Goal: Contribute content: Add original content to the website for others to see

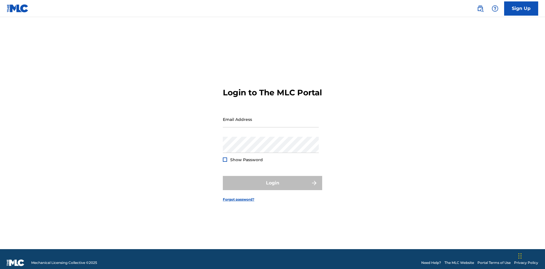
scroll to position [7, 0]
click at [271, 117] on input "Email Address" at bounding box center [271, 119] width 96 height 16
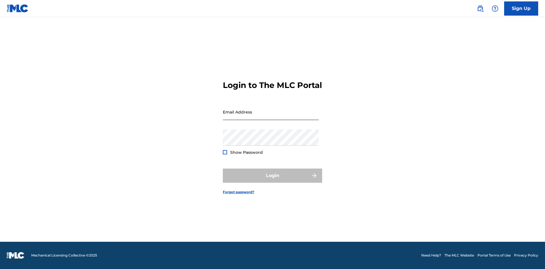
scroll to position [7, 0]
type input "[EMAIL_ADDRESS][DOMAIN_NAME]"
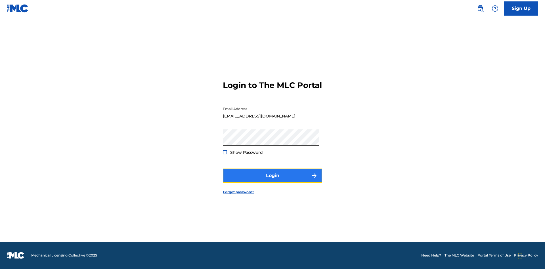
click at [273, 181] on button "Login" at bounding box center [272, 176] width 99 height 14
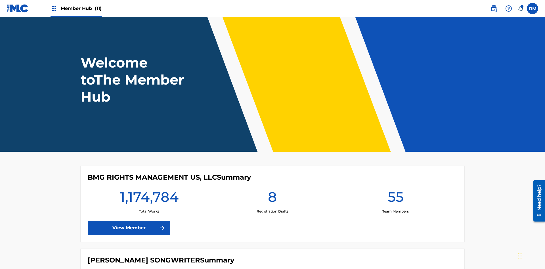
click at [81, 8] on span "Member Hub (11)" at bounding box center [81, 8] width 41 height 7
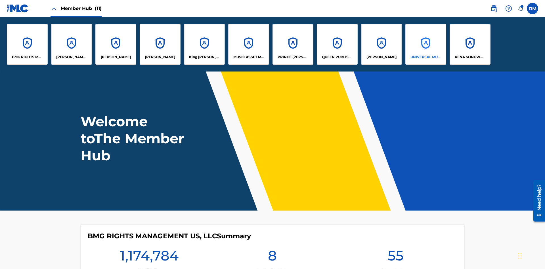
click at [426, 57] on p "UNIVERSAL MUSIC PUB GROUP" at bounding box center [426, 57] width 31 height 5
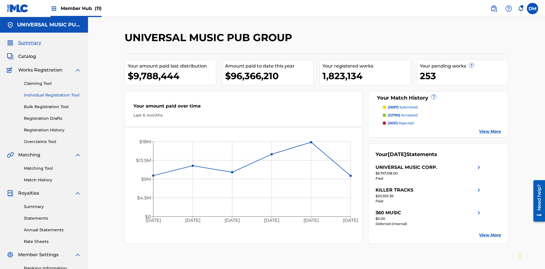
click at [53, 92] on link "Individual Registration Tool" at bounding box center [52, 95] width 57 height 6
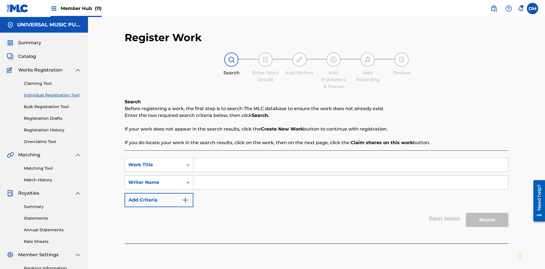
click at [351, 158] on input "Search Form" at bounding box center [350, 165] width 315 height 14
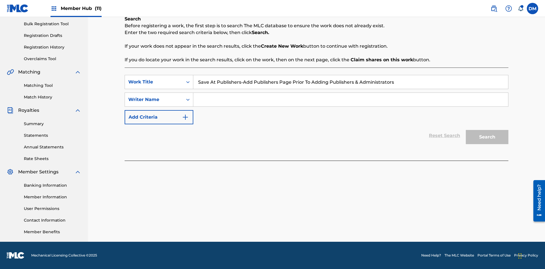
type input "Save At Publishers-Add Publishers Page Prior To Adding Publishers & Administrat…"
click at [351, 100] on input "Search Form" at bounding box center [350, 100] width 315 height 14
type input "QWERTYUIOP"
click at [487, 137] on button "Search" at bounding box center [487, 137] width 43 height 14
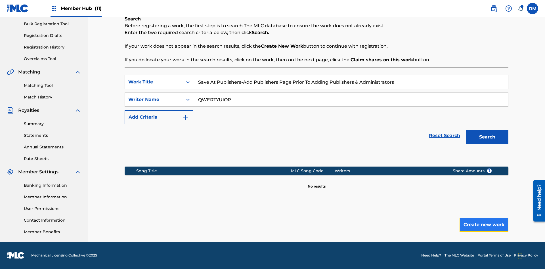
click at [484, 225] on button "Create new work" at bounding box center [484, 225] width 49 height 14
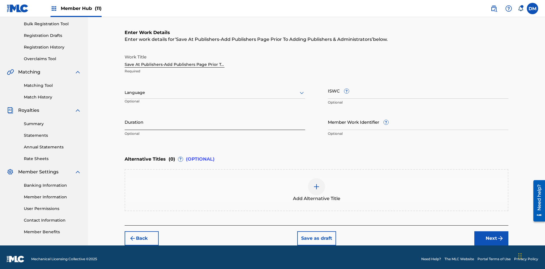
click at [215, 118] on input "Duration" at bounding box center [215, 122] width 181 height 16
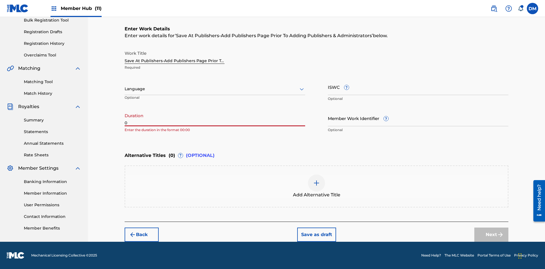
click at [215, 118] on input "0" at bounding box center [215, 118] width 181 height 16
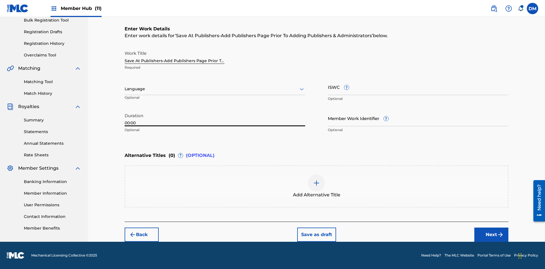
type input "00:00"
click at [302, 89] on icon at bounding box center [301, 89] width 7 height 7
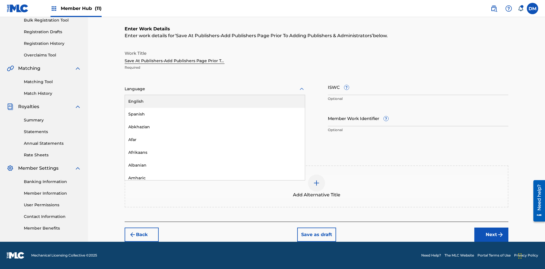
click at [215, 140] on div "Afar" at bounding box center [215, 139] width 180 height 13
click at [418, 118] on input "Member Work Identifier ?" at bounding box center [418, 118] width 181 height 16
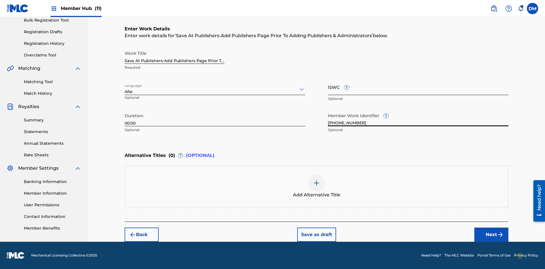
type input "[PHONE_NUMBER]"
click at [418, 87] on input "ISWC ?" at bounding box center [418, 87] width 181 height 16
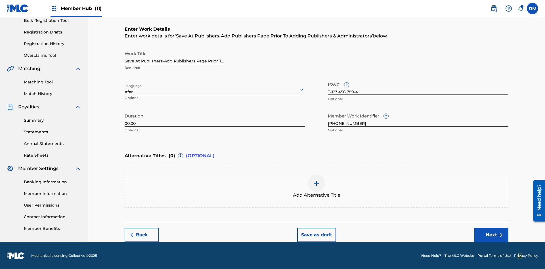
type input "T-123.456.789-4"
click at [317, 186] on img at bounding box center [316, 183] width 7 height 7
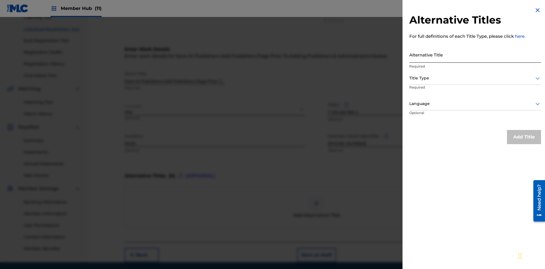
click at [475, 55] on input "Alternative Title" at bounding box center [476, 55] width 132 height 16
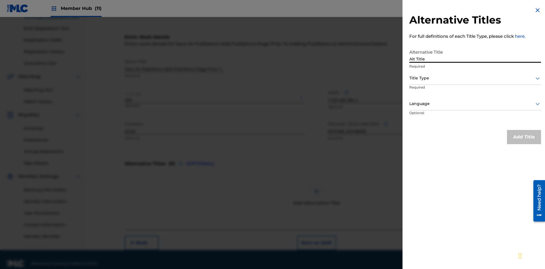
type input "Alt Title"
click at [475, 78] on div at bounding box center [476, 78] width 132 height 7
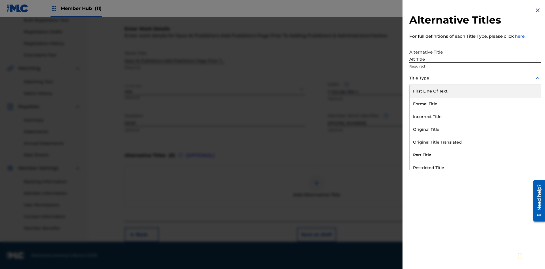
click at [475, 129] on div "Original Title" at bounding box center [475, 129] width 131 height 13
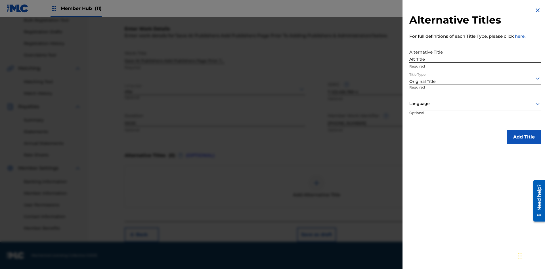
click at [475, 104] on div at bounding box center [476, 103] width 132 height 7
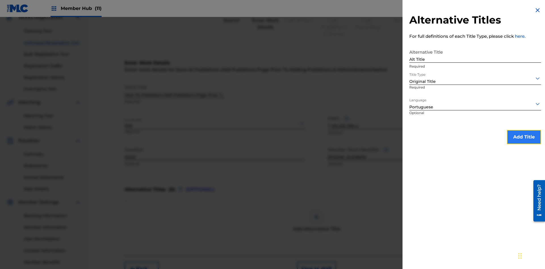
click at [524, 137] on button "Add Title" at bounding box center [524, 137] width 34 height 14
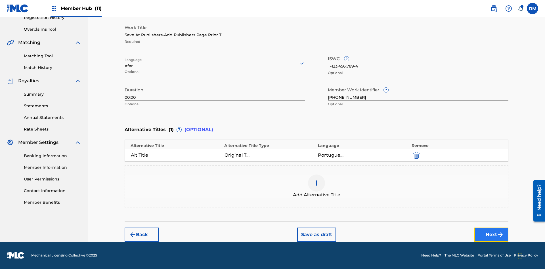
click at [492, 235] on button "Next" at bounding box center [492, 235] width 34 height 14
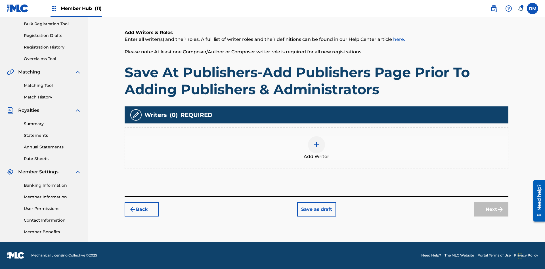
click at [317, 148] on img at bounding box center [316, 144] width 7 height 7
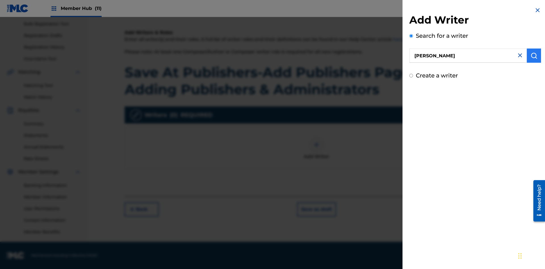
type input "[PERSON_NAME]"
click at [534, 56] on img "submit" at bounding box center [534, 55] width 7 height 7
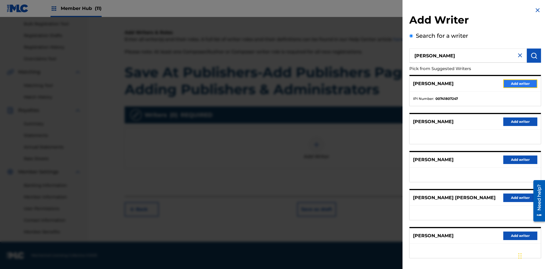
click at [521, 83] on button "Add writer" at bounding box center [521, 84] width 34 height 9
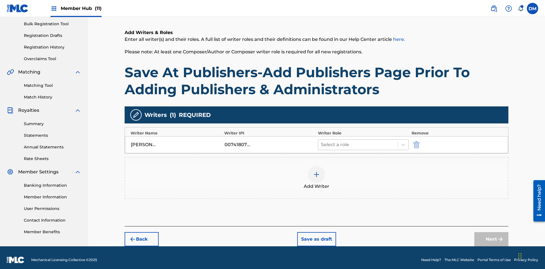
click at [322, 141] on input "text" at bounding box center [321, 144] width 1 height 7
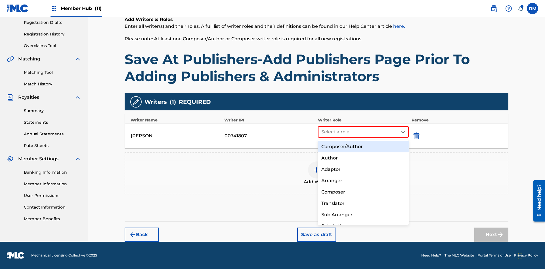
click at [363, 192] on div "Composer" at bounding box center [363, 192] width 91 height 11
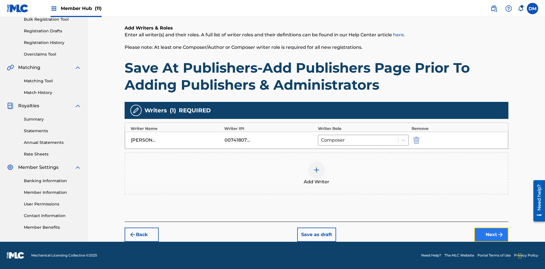
click at [492, 235] on button "Next" at bounding box center [492, 235] width 34 height 14
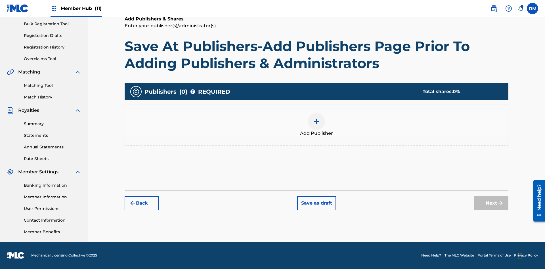
scroll to position [83, 0]
click at [316, 203] on button "Save as draft" at bounding box center [316, 203] width 39 height 14
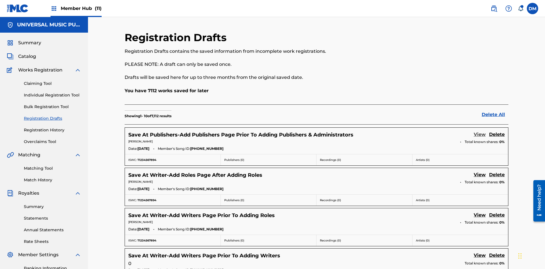
click at [480, 131] on link "View" at bounding box center [480, 135] width 12 height 8
